Goal: Task Accomplishment & Management: Manage account settings

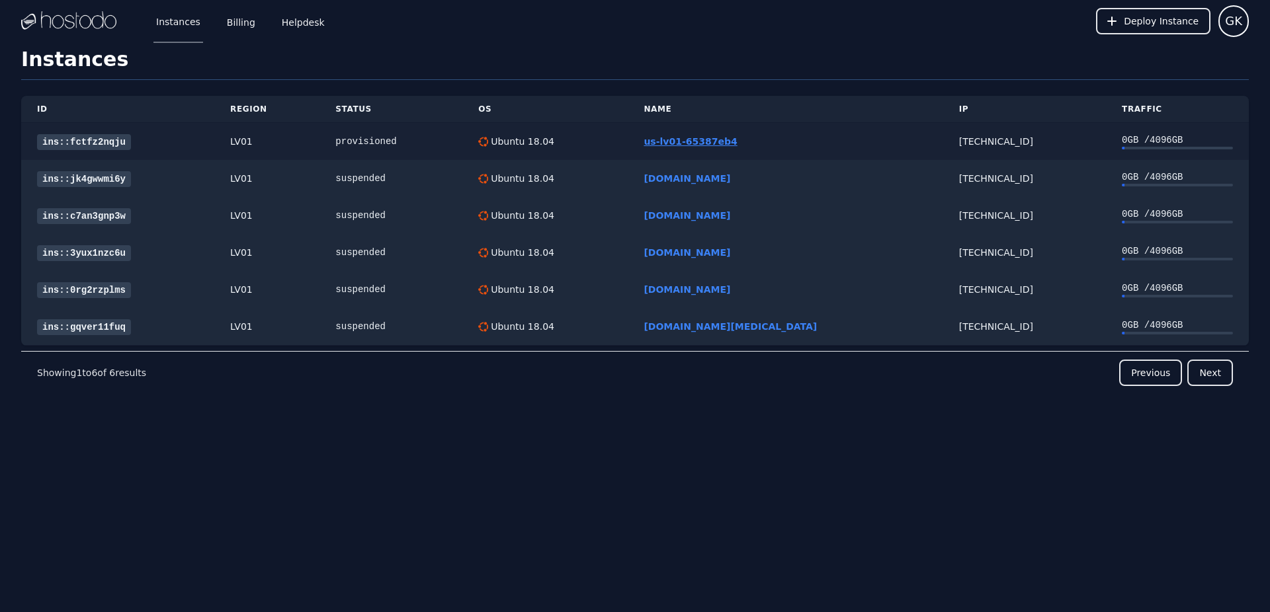
click at [707, 142] on link "us-lv01-65387eb4" at bounding box center [689, 141] width 93 height 11
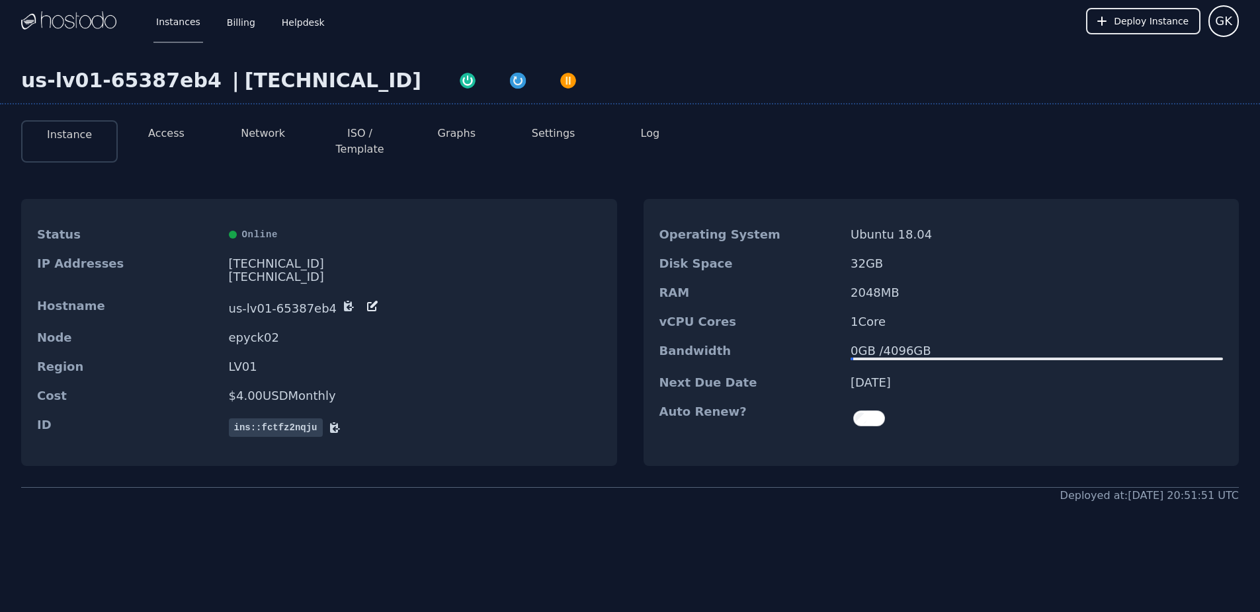
click at [367, 302] on icon at bounding box center [371, 306] width 9 height 9
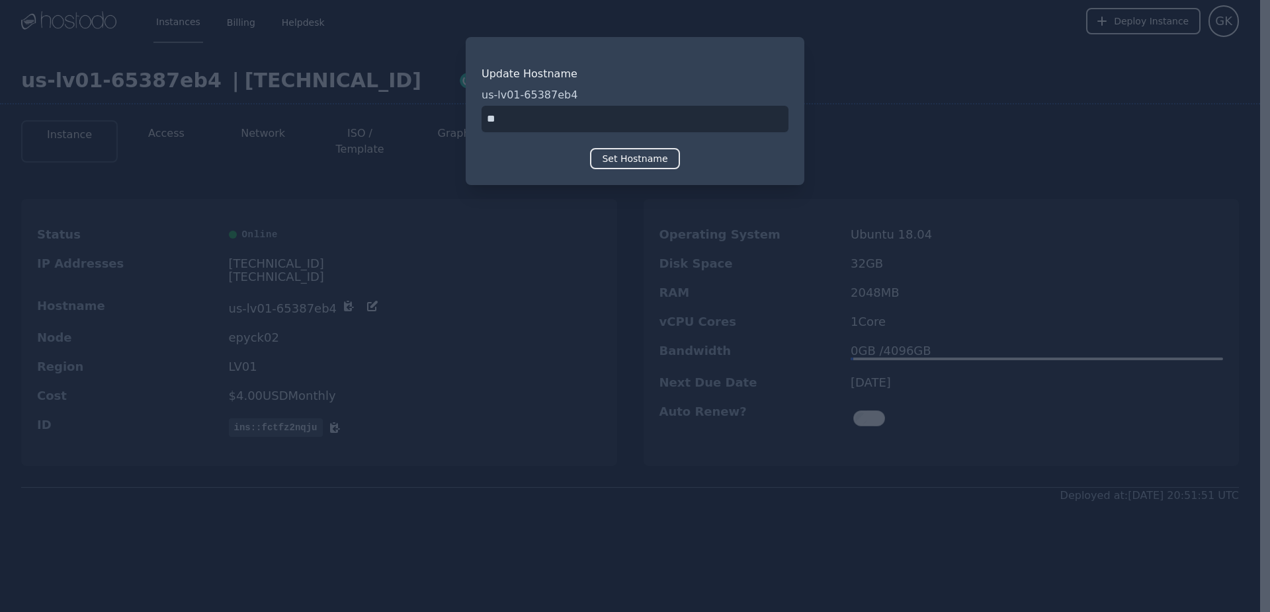
type input "*"
type input "**********"
click at [607, 158] on button "Set Hostname" at bounding box center [634, 158] width 89 height 21
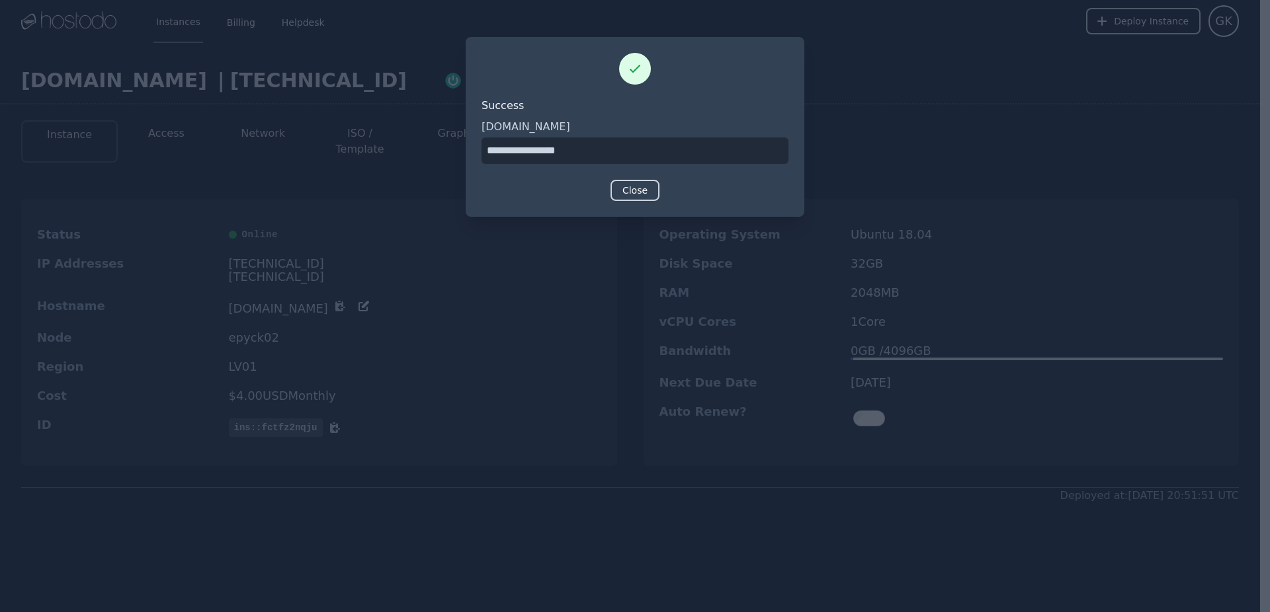
click at [627, 192] on button "Close" at bounding box center [634, 190] width 49 height 21
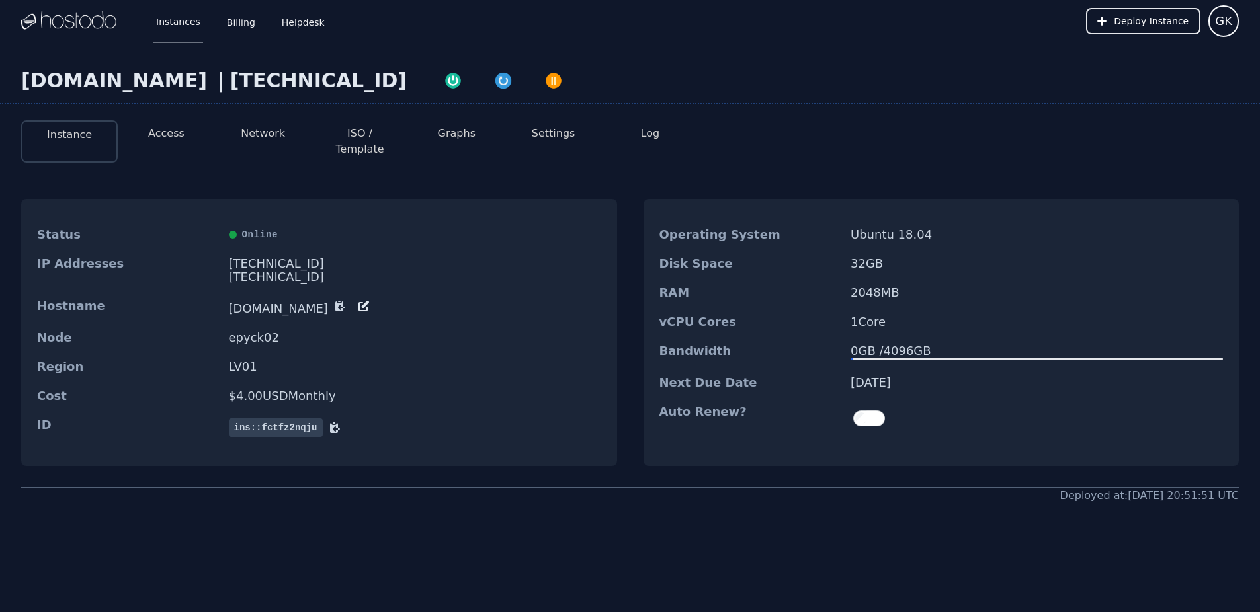
copy div "[TECHNICAL_ID]"
click at [379, 132] on button "ISO / Template" at bounding box center [359, 142] width 75 height 32
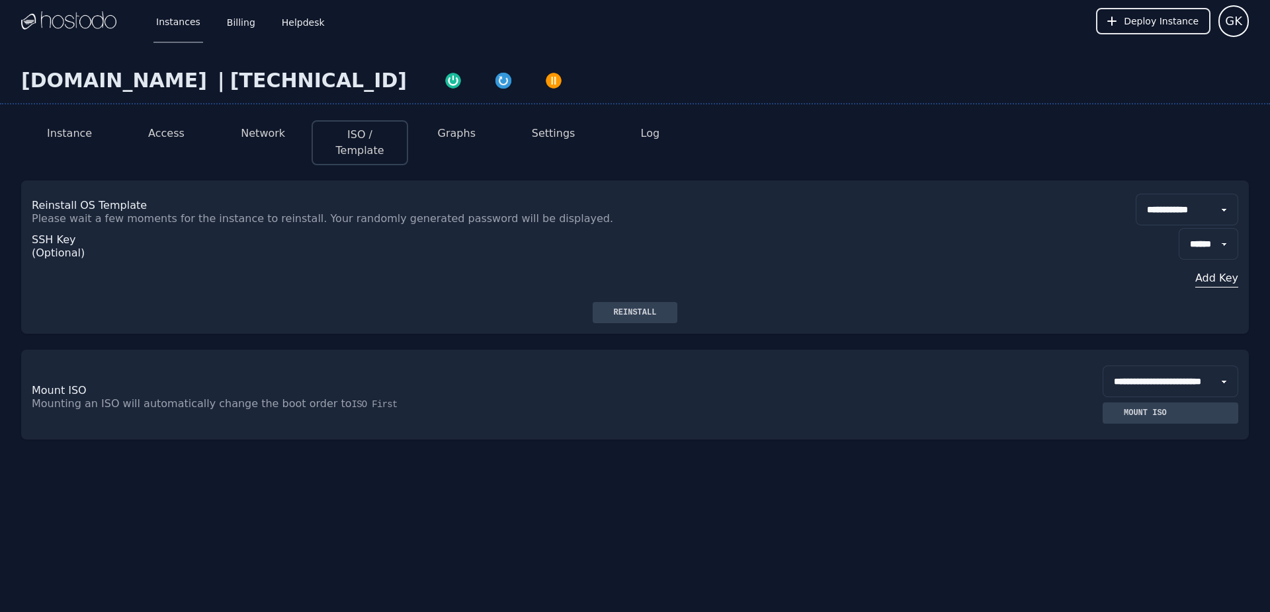
click at [1197, 197] on select "**********" at bounding box center [1186, 210] width 102 height 32
select select "**"
click at [1135, 194] on select "**********" at bounding box center [1186, 210] width 102 height 32
click at [649, 307] on div "Reinstall" at bounding box center [635, 312] width 64 height 11
click at [1065, 26] on div "Instances Billing Helpdesk Deploy Instance GK" at bounding box center [634, 21] width 1227 height 42
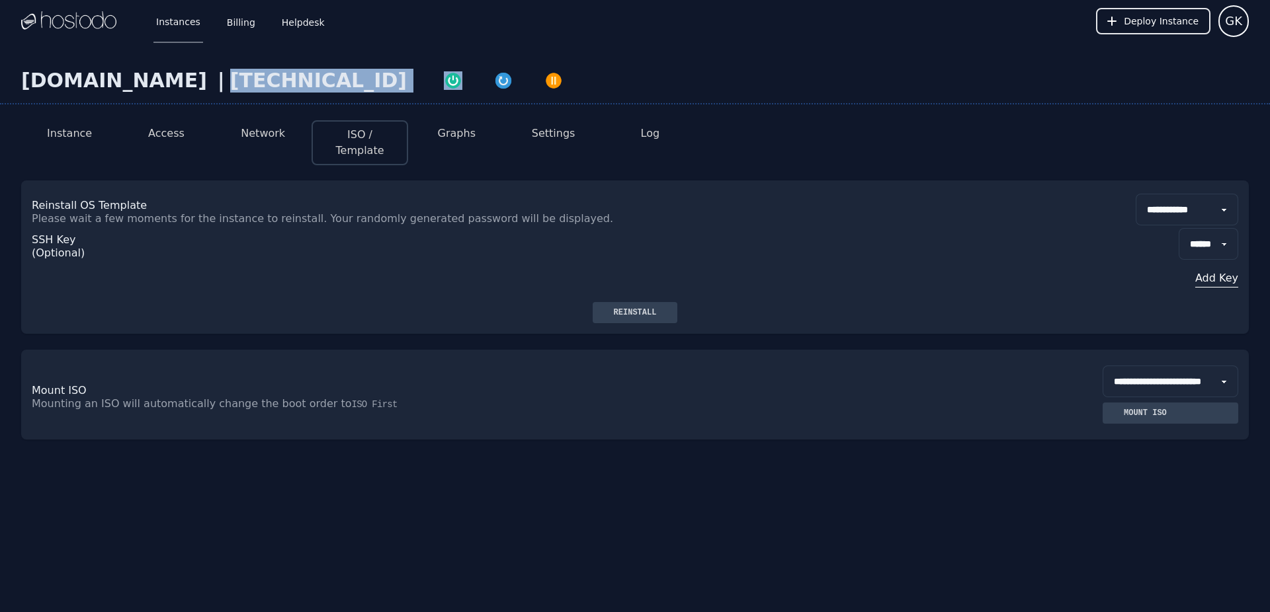
drag, startPoint x: 379, startPoint y: 86, endPoint x: 222, endPoint y: 83, distance: 157.4
click at [222, 83] on div "www.nuracore.info | 216.126.238.234" at bounding box center [635, 87] width 1270 height 36
copy div "[TECHNICAL_ID]"
click at [183, 32] on link "Instances" at bounding box center [178, 21] width 50 height 44
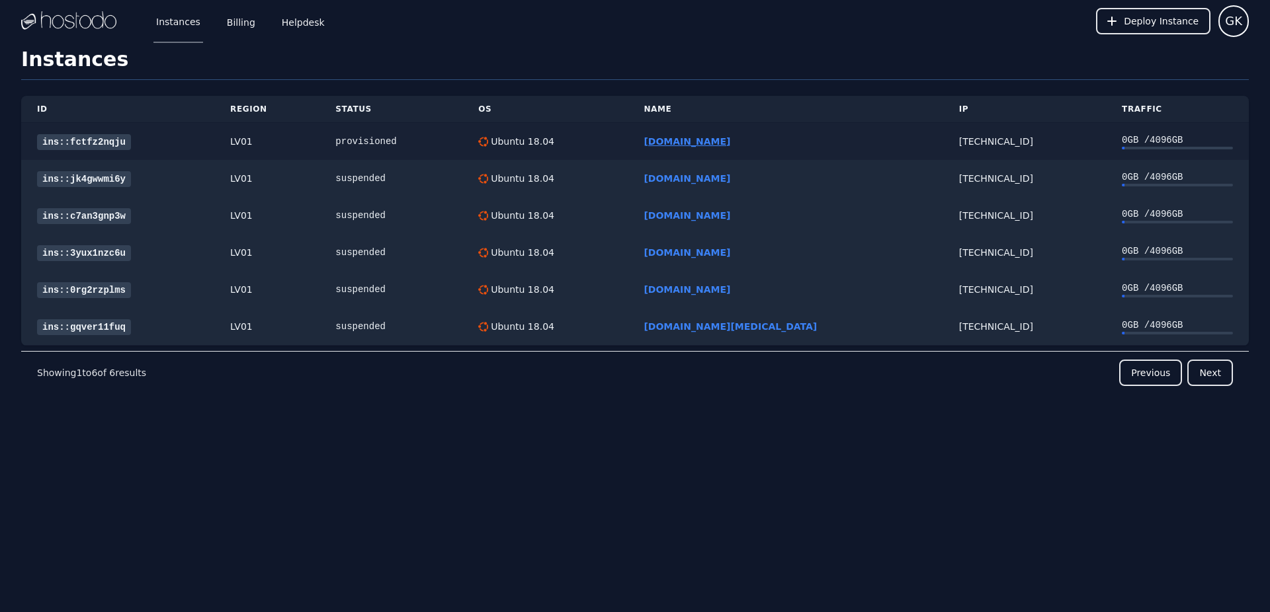
click at [718, 142] on link "[DOMAIN_NAME]" at bounding box center [686, 141] width 87 height 11
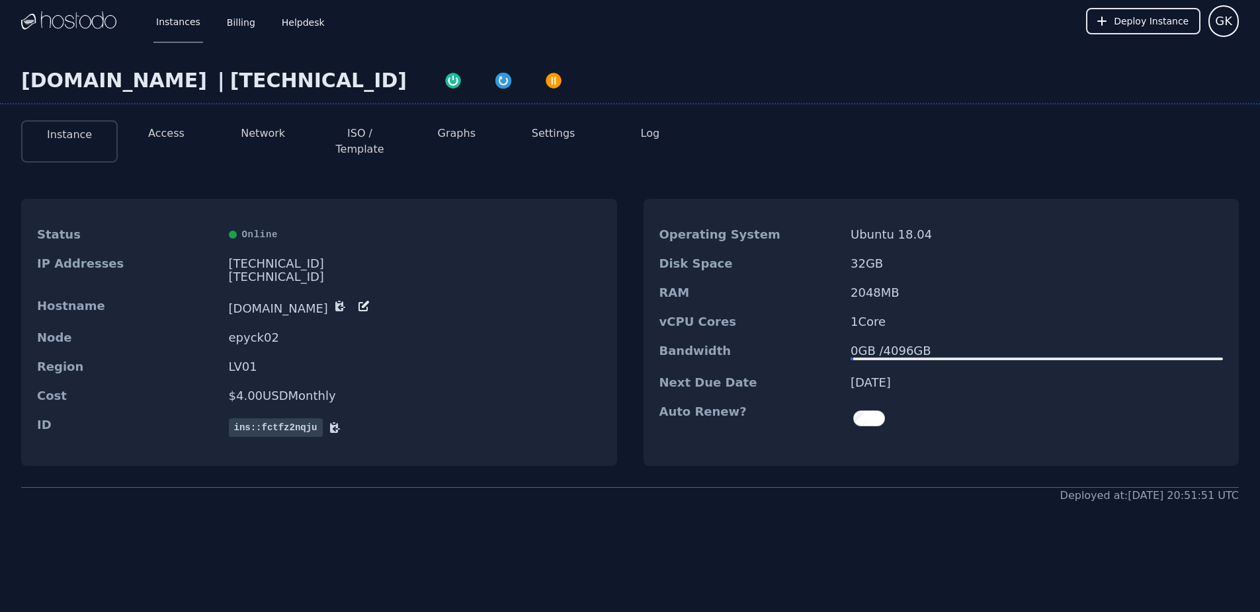
click at [178, 105] on div "[DOMAIN_NAME] | [TECHNICAL_ID] Instance Access Network ISO / Template Graphs Se…" at bounding box center [630, 339] width 1260 height 594
click at [175, 136] on button "Access" at bounding box center [166, 134] width 36 height 16
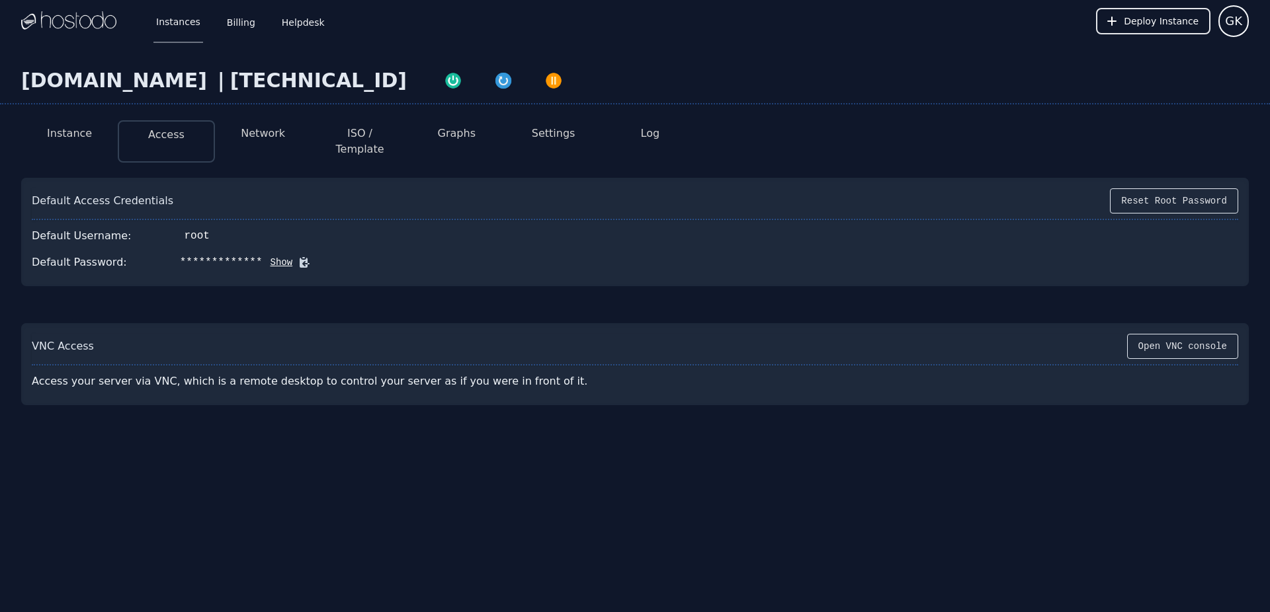
click at [298, 256] on icon at bounding box center [304, 262] width 13 height 13
click at [300, 258] on icon at bounding box center [304, 263] width 8 height 10
drag, startPoint x: 202, startPoint y: 81, endPoint x: 77, endPoint y: 84, distance: 125.0
click at [77, 84] on div "[DOMAIN_NAME]" at bounding box center [116, 81] width 191 height 24
copy div "nuracore.info"
